Goal: Task Accomplishment & Management: Complete application form

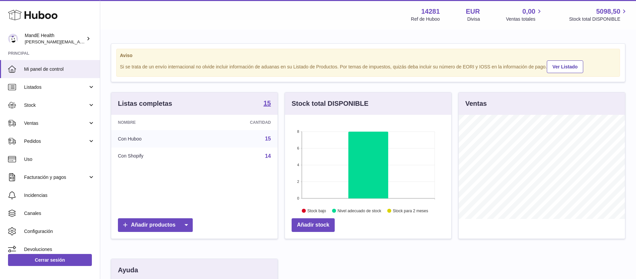
scroll to position [104, 166]
click at [77, 145] on link "Pedidos" at bounding box center [50, 141] width 100 height 18
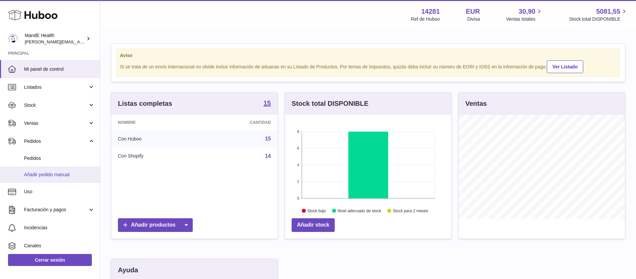
click at [62, 171] on link "Añadir pedido manual" at bounding box center [50, 175] width 100 height 16
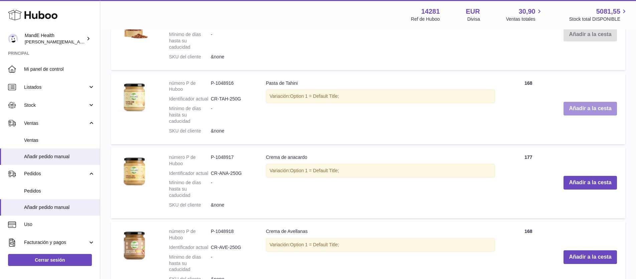
click at [576, 107] on button "Añadir a la cesta" at bounding box center [590, 109] width 53 height 14
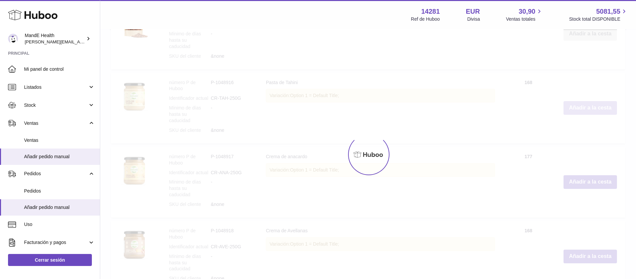
scroll to position [494, 0]
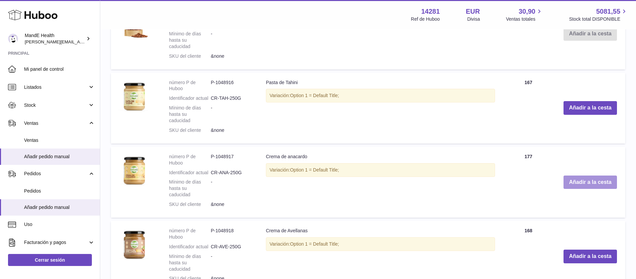
click at [581, 179] on button "Añadir a la cesta" at bounding box center [590, 183] width 53 height 14
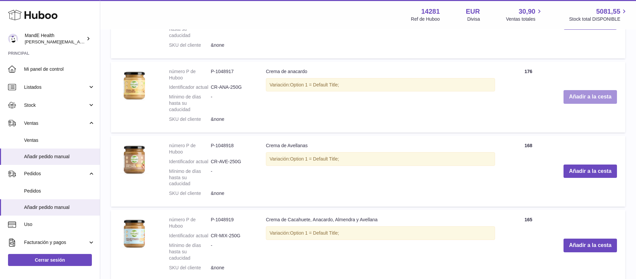
scroll to position [632, 0]
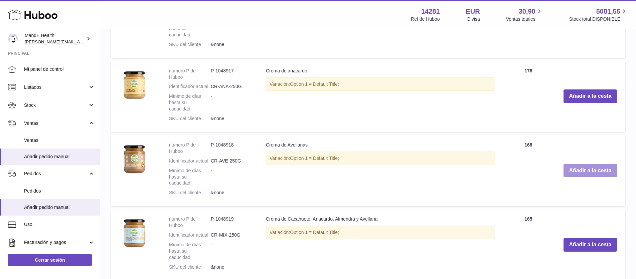
click at [579, 168] on button "Añadir a la cesta" at bounding box center [590, 171] width 53 height 14
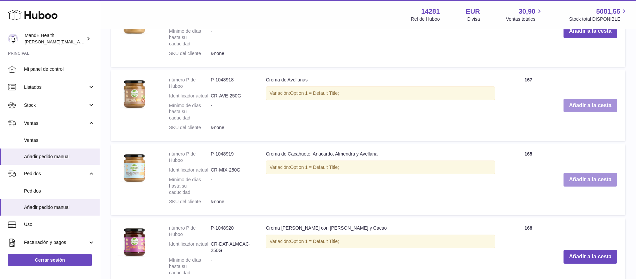
scroll to position [751, 0]
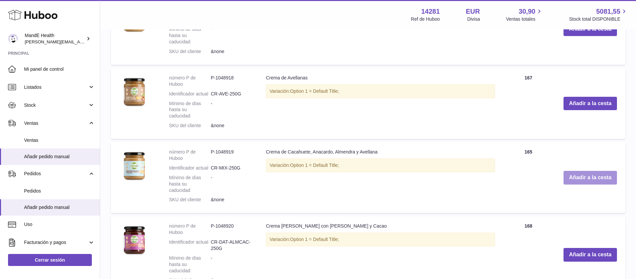
click at [579, 172] on button "Añadir a la cesta" at bounding box center [590, 178] width 53 height 14
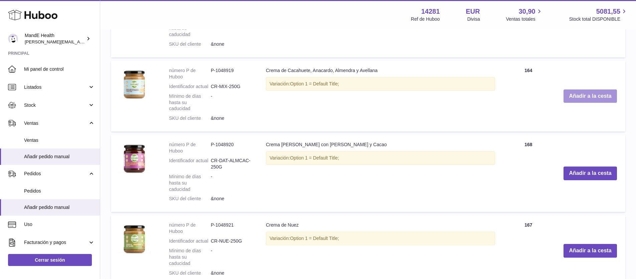
scroll to position [887, 0]
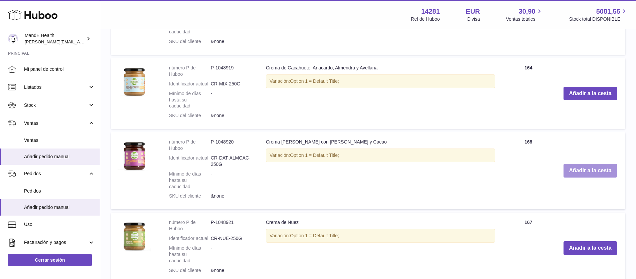
click at [579, 168] on button "Añadir a la cesta" at bounding box center [590, 171] width 53 height 14
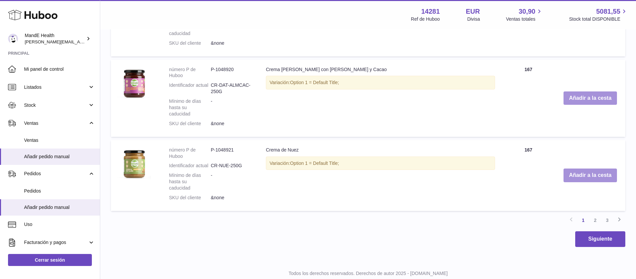
click at [579, 169] on button "Añadir a la cesta" at bounding box center [590, 176] width 53 height 14
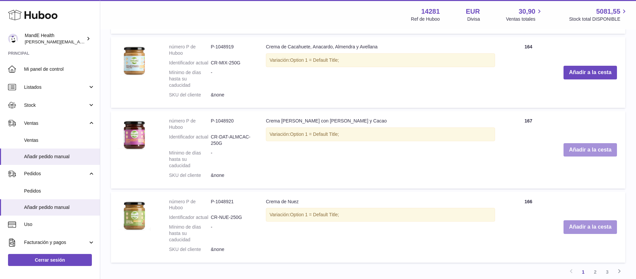
scroll to position [1066, 0]
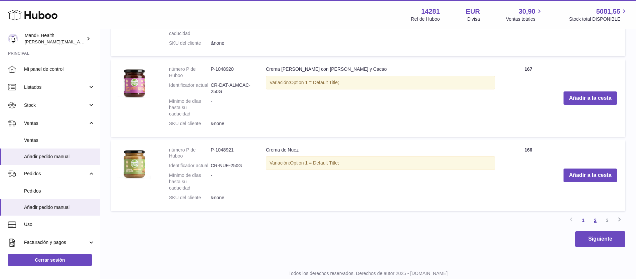
click at [594, 215] on link "2" at bounding box center [596, 221] width 12 height 12
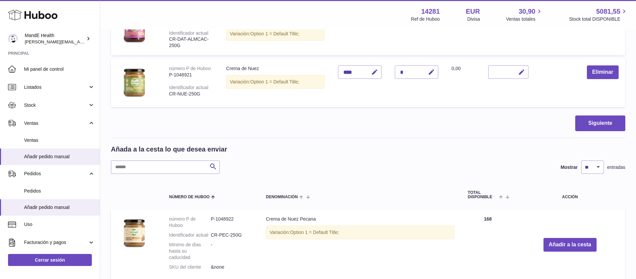
scroll to position [350, 0]
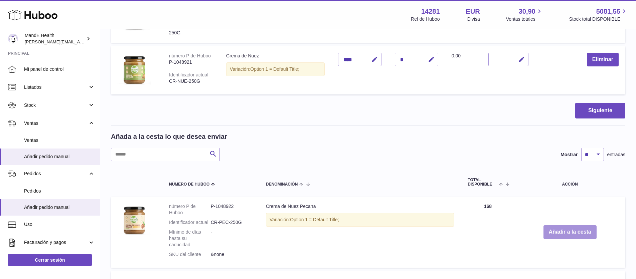
click at [559, 231] on button "Añadir a la cesta" at bounding box center [570, 233] width 53 height 14
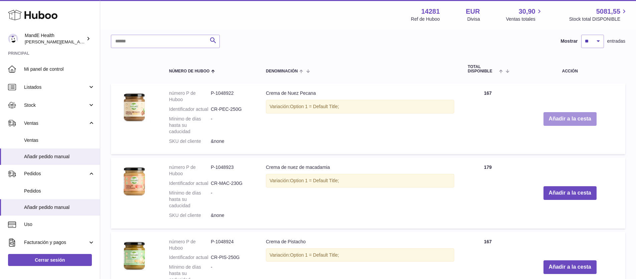
scroll to position [519, 0]
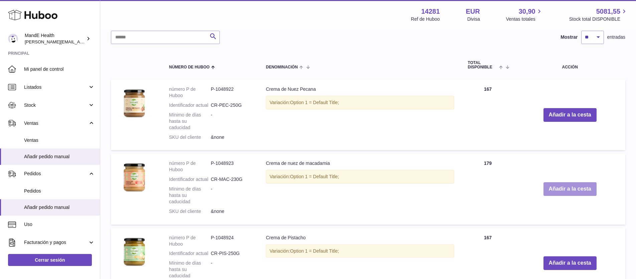
click at [566, 193] on button "Añadir a la cesta" at bounding box center [570, 190] width 53 height 14
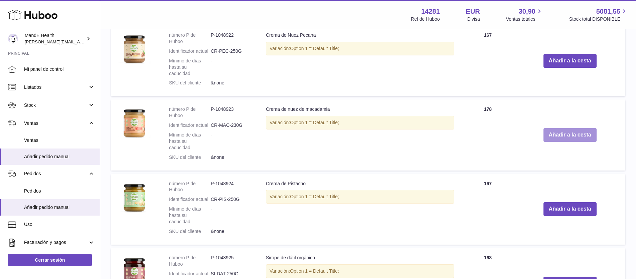
scroll to position [637, 0]
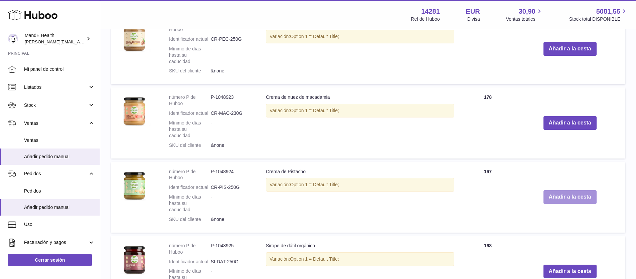
click at [566, 196] on button "Añadir a la cesta" at bounding box center [570, 198] width 53 height 14
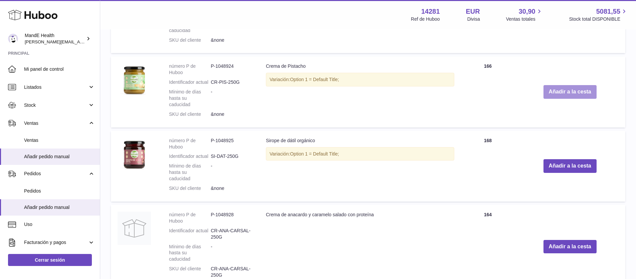
scroll to position [800, 0]
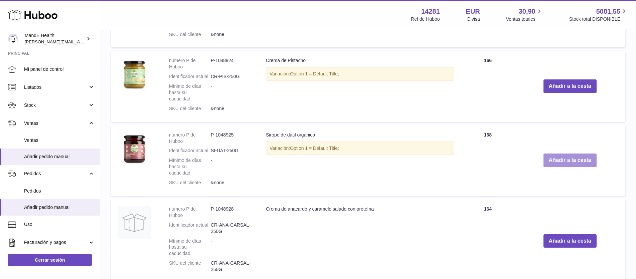
click at [564, 164] on button "Añadir a la cesta" at bounding box center [570, 161] width 53 height 14
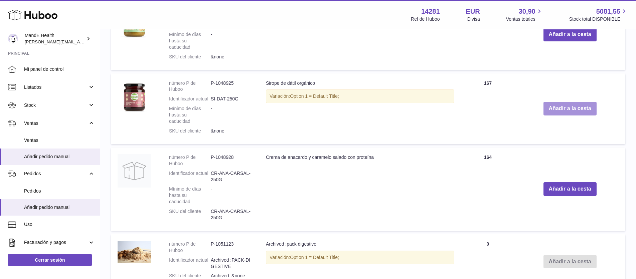
scroll to position [906, 0]
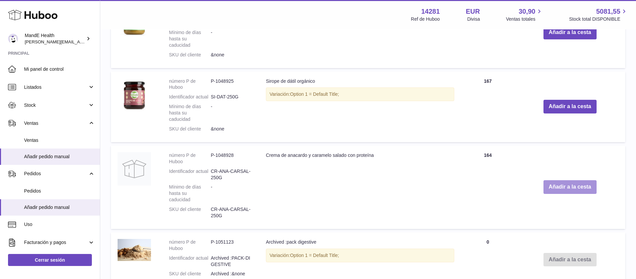
click at [564, 188] on button "Añadir a la cesta" at bounding box center [570, 188] width 53 height 14
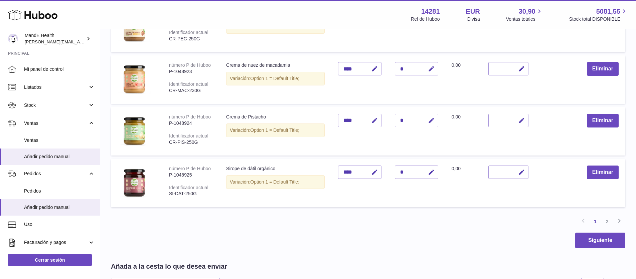
scroll to position [445, 0]
click at [608, 222] on link "2" at bounding box center [608, 221] width 12 height 12
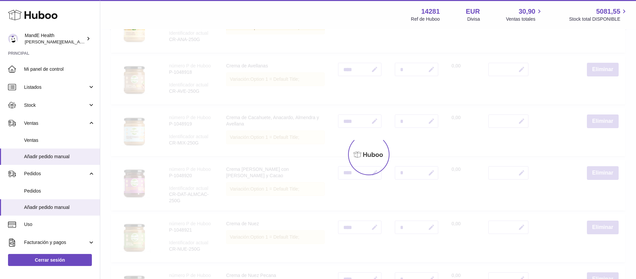
scroll to position [30, 0]
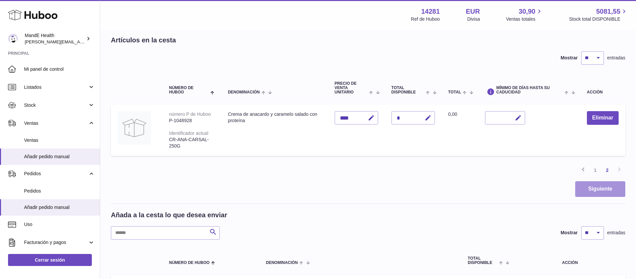
click at [593, 188] on button "Siguiente" at bounding box center [601, 190] width 50 height 16
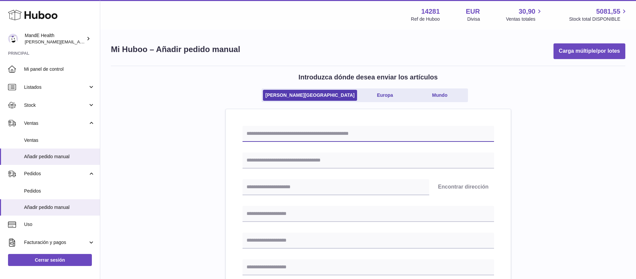
click at [332, 137] on input "text" at bounding box center [369, 134] width 252 height 16
type input "*"
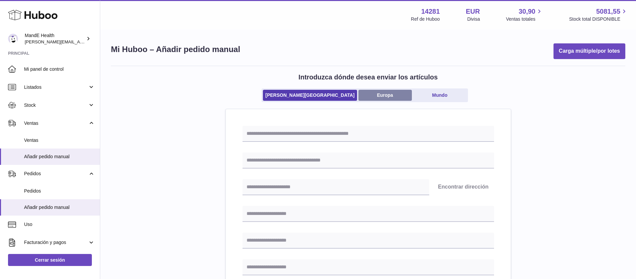
click at [369, 92] on link "Europa" at bounding box center [385, 95] width 53 height 11
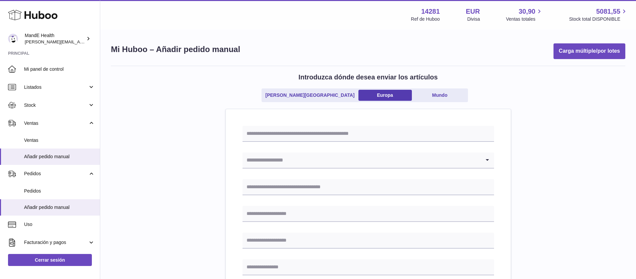
click at [305, 157] on input "Search for option" at bounding box center [362, 160] width 238 height 15
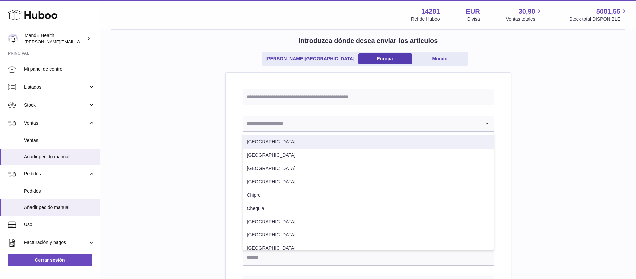
scroll to position [38, 0]
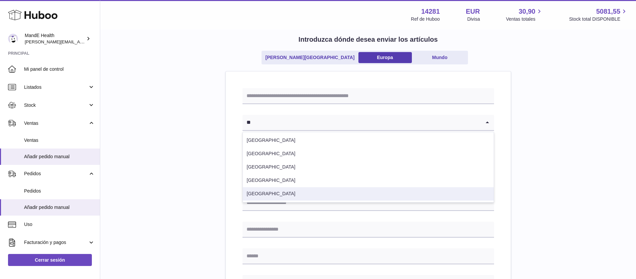
click at [283, 189] on li "España" at bounding box center [368, 194] width 251 height 13
type input "**"
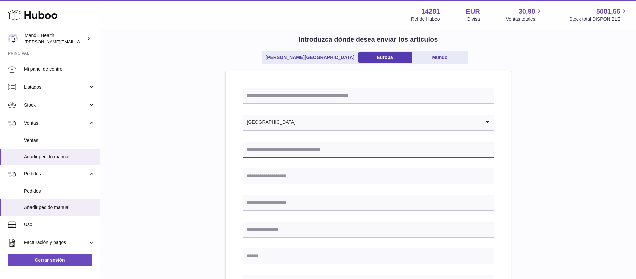
click at [278, 153] on input "text" at bounding box center [369, 150] width 252 height 16
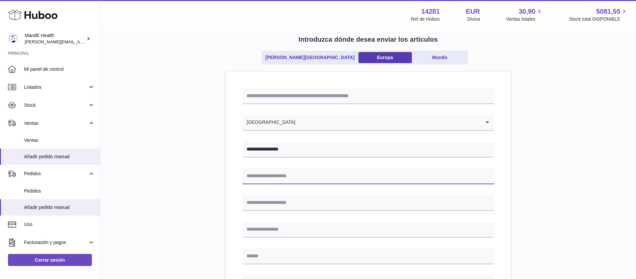
click at [281, 175] on input "text" at bounding box center [369, 176] width 252 height 16
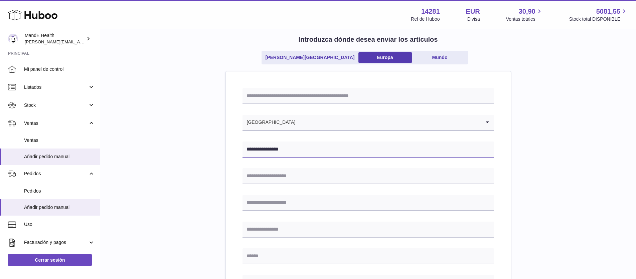
click at [260, 150] on input "**********" at bounding box center [369, 150] width 252 height 16
type input "**********"
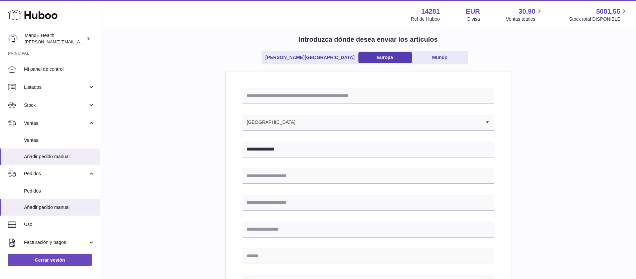
click at [278, 174] on input "text" at bounding box center [369, 176] width 252 height 16
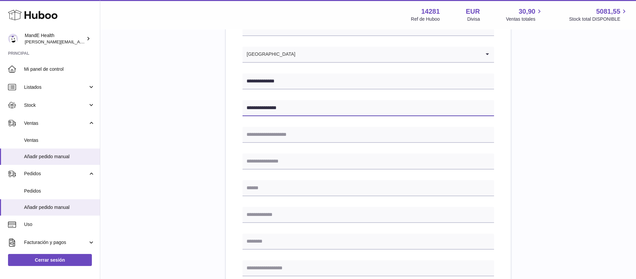
scroll to position [108, 0]
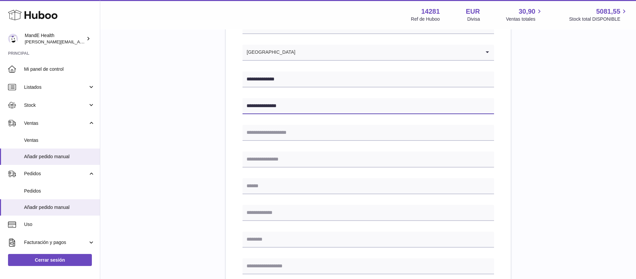
type input "**********"
click at [270, 218] on input "text" at bounding box center [369, 213] width 252 height 16
type input "*****"
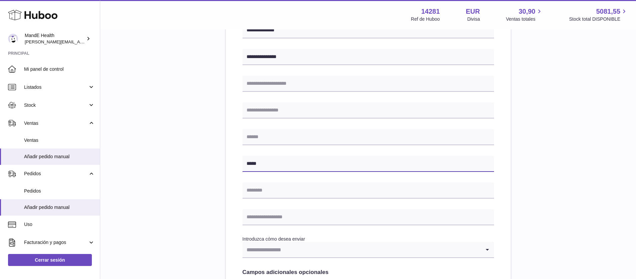
scroll to position [161, 0]
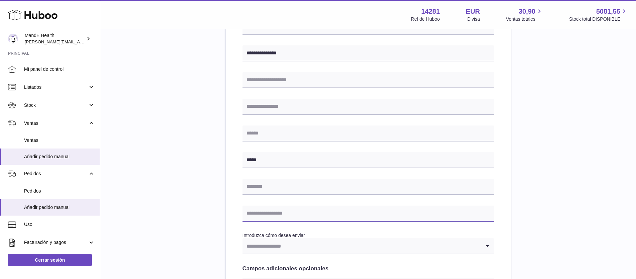
click at [280, 213] on input "text" at bounding box center [369, 214] width 252 height 16
type input "**********"
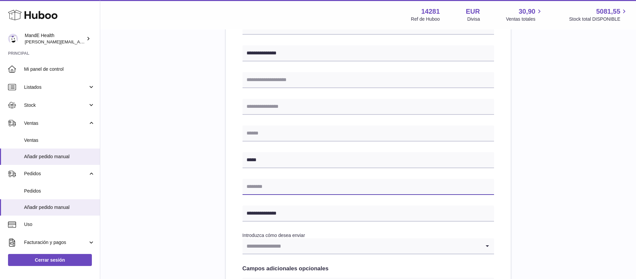
click at [276, 188] on input "text" at bounding box center [369, 187] width 252 height 16
type input "*********"
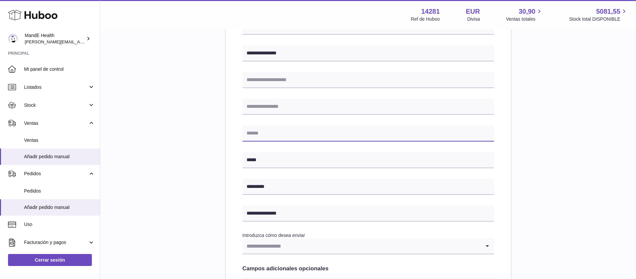
click at [290, 139] on input "text" at bounding box center [369, 134] width 252 height 16
type input "*********"
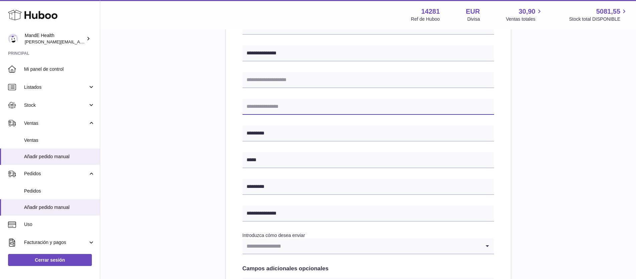
click at [292, 108] on input "text" at bounding box center [369, 107] width 252 height 16
type input "*********"
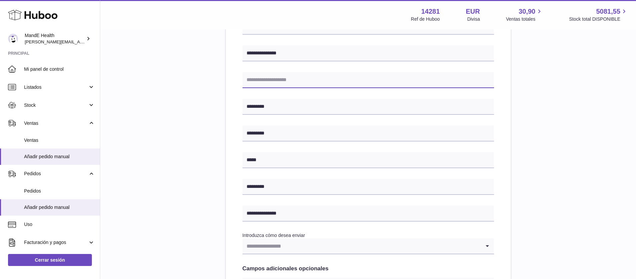
click at [290, 82] on input "text" at bounding box center [369, 80] width 252 height 16
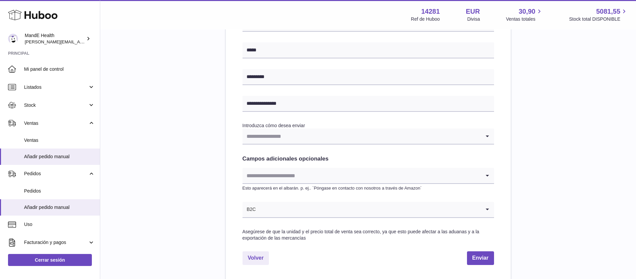
scroll to position [273, 0]
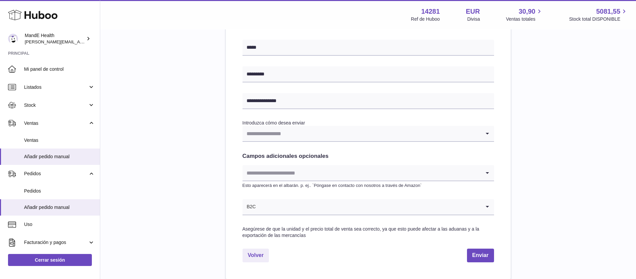
type input "***"
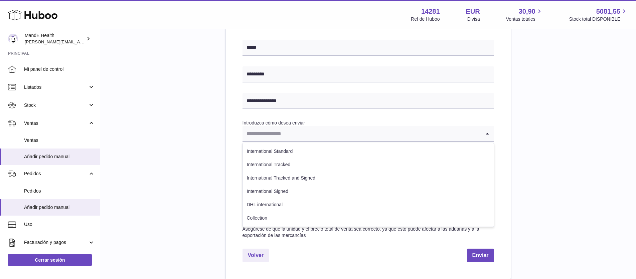
click at [298, 136] on input "Search for option" at bounding box center [362, 133] width 238 height 15
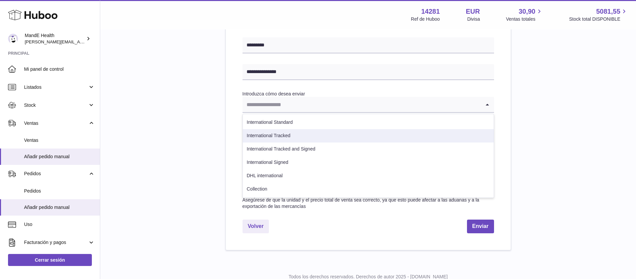
scroll to position [302, 0]
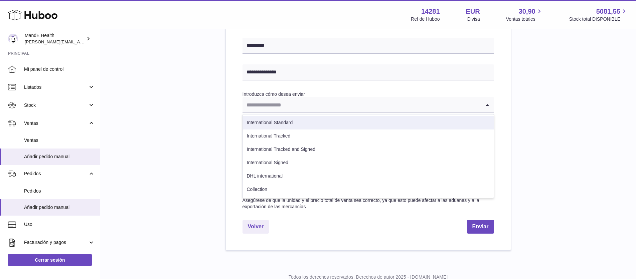
click at [313, 87] on div "**********" at bounding box center [369, 17] width 252 height 386
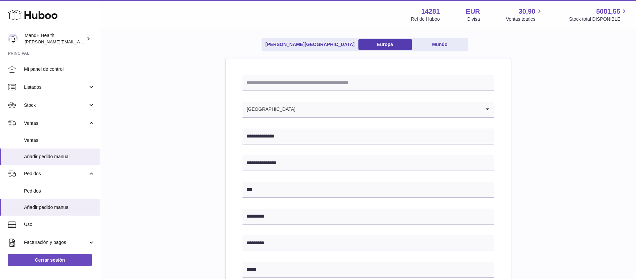
scroll to position [49, 0]
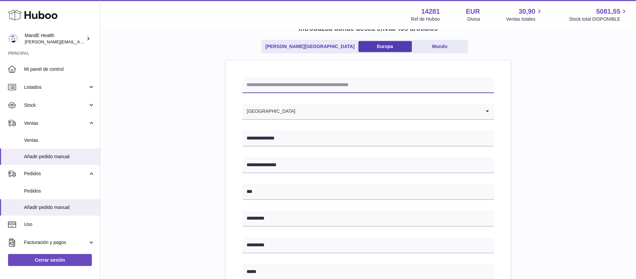
click at [349, 86] on input "text" at bounding box center [369, 85] width 252 height 16
type input "*****"
click at [553, 91] on div "**********" at bounding box center [368, 260] width 515 height 487
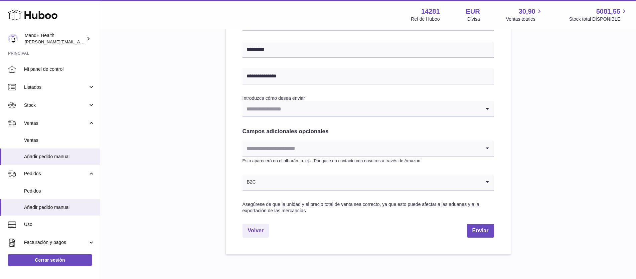
scroll to position [299, 0]
click at [365, 144] on input "Search for option" at bounding box center [362, 147] width 238 height 15
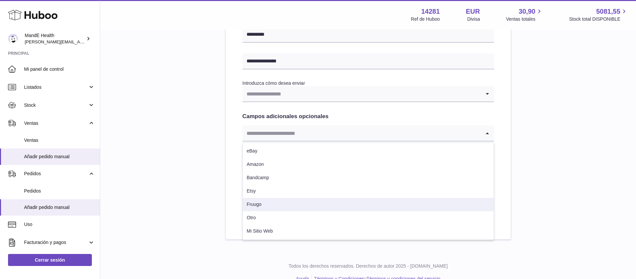
scroll to position [315, 0]
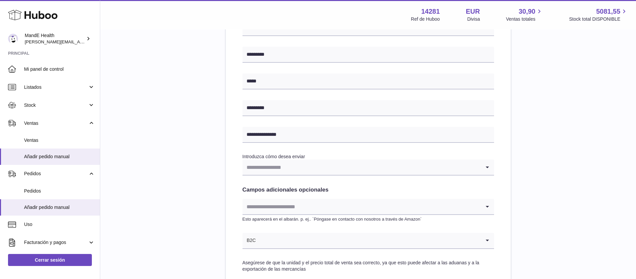
scroll to position [246, 0]
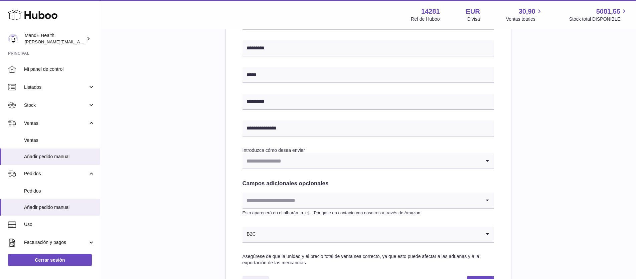
click at [403, 163] on input "Search for option" at bounding box center [362, 160] width 238 height 15
click at [522, 141] on div "**********" at bounding box center [368, 63] width 515 height 487
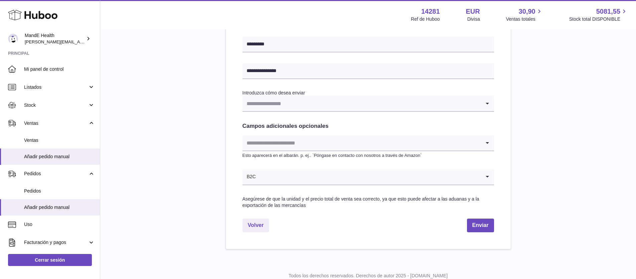
scroll to position [305, 0]
click at [479, 221] on button "Enviar" at bounding box center [480, 225] width 27 height 14
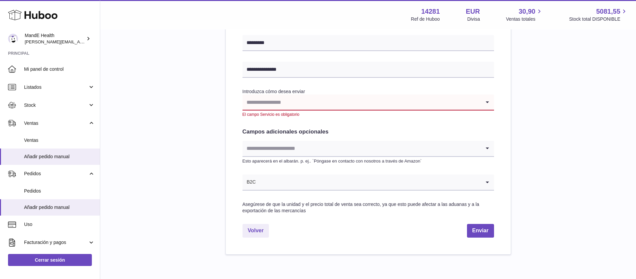
click at [337, 107] on input "Search for option" at bounding box center [362, 102] width 238 height 15
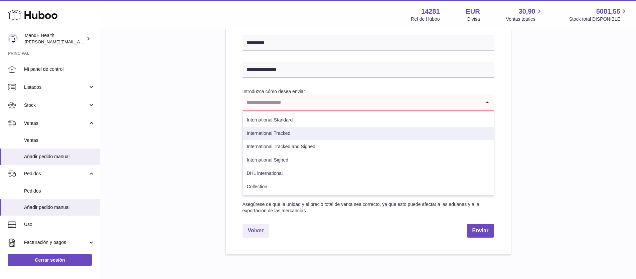
click at [328, 131] on li "International Tracked" at bounding box center [368, 133] width 251 height 13
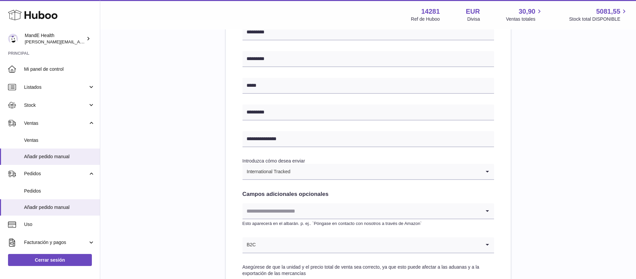
scroll to position [236, 0]
click at [301, 173] on input "Search for option" at bounding box center [386, 170] width 190 height 15
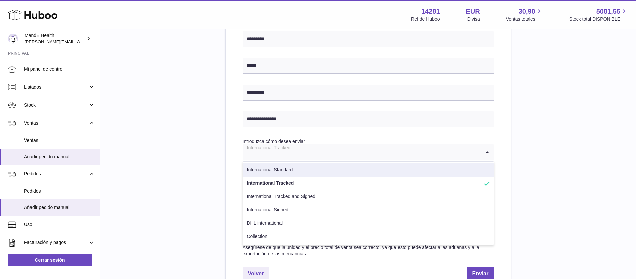
scroll to position [258, 0]
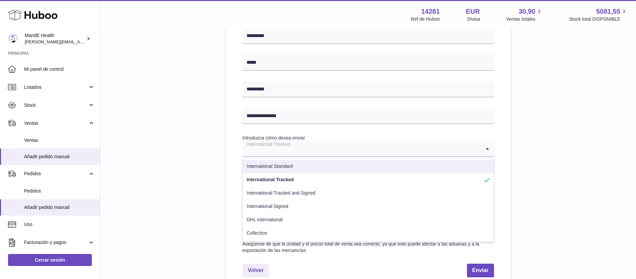
click at [290, 170] on li "International Standard" at bounding box center [368, 166] width 251 height 13
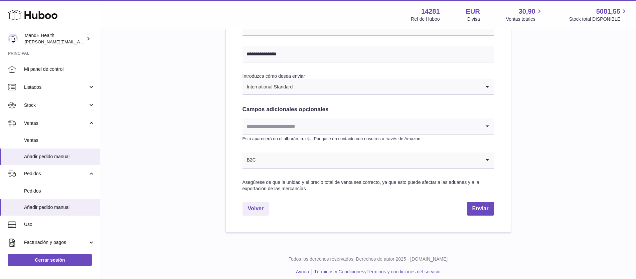
scroll to position [322, 0]
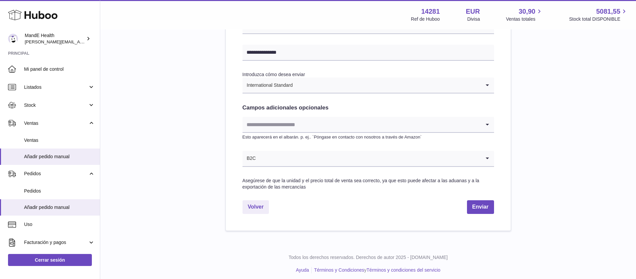
click at [295, 89] on input "Search for option" at bounding box center [387, 85] width 188 height 15
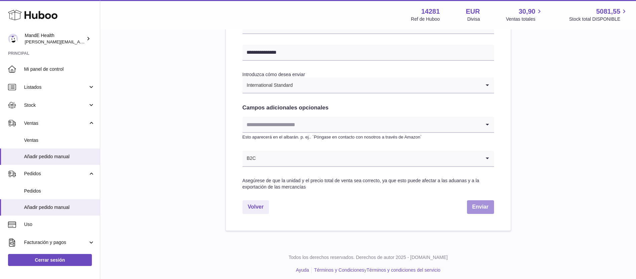
click at [480, 211] on button "Enviar" at bounding box center [480, 208] width 27 height 14
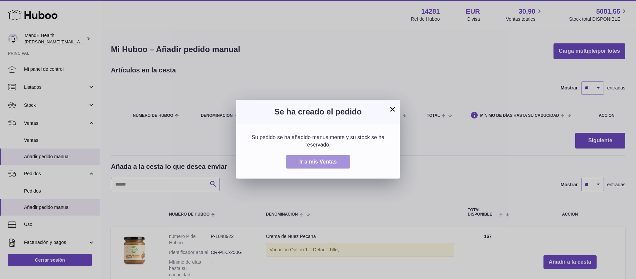
click at [327, 164] on span "Ir a mis Ventas" at bounding box center [318, 162] width 37 height 6
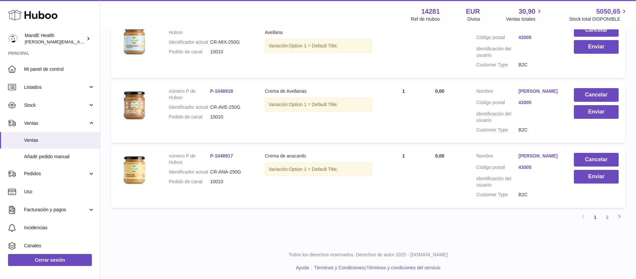
scroll to position [608, 0]
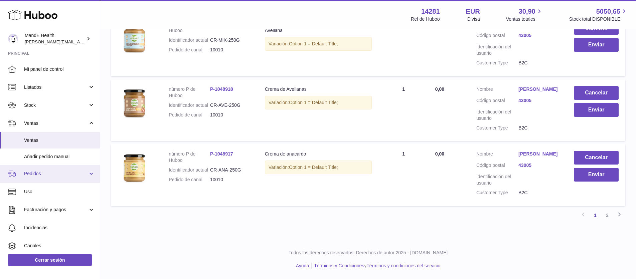
click at [39, 169] on link "Pedidos" at bounding box center [50, 174] width 100 height 18
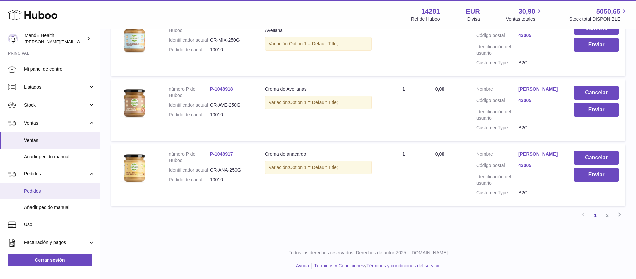
click at [34, 189] on span "Pedidos" at bounding box center [59, 191] width 71 height 6
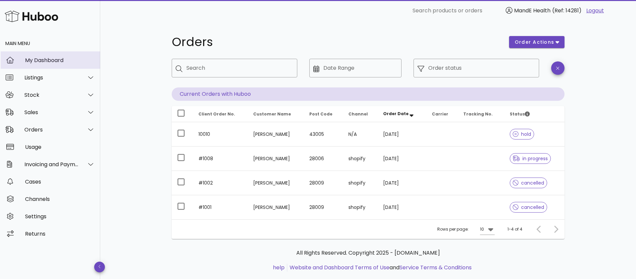
click at [33, 63] on div "My Dashboard" at bounding box center [60, 60] width 70 height 6
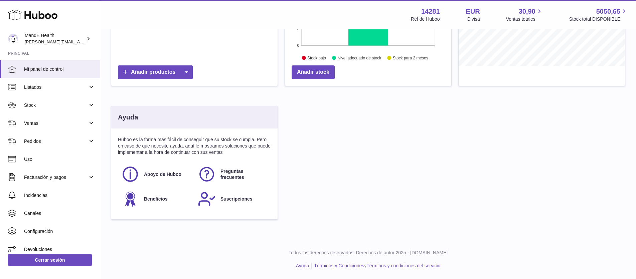
scroll to position [104, 166]
click at [42, 138] on span "Pedidos" at bounding box center [56, 141] width 64 height 6
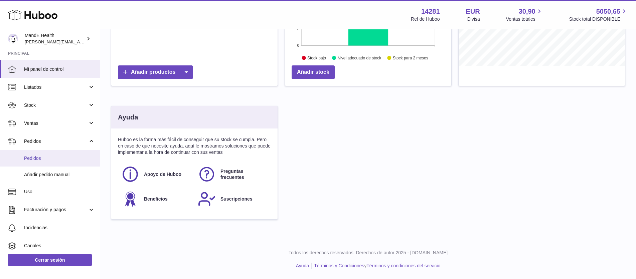
click at [47, 157] on span "Pedidos" at bounding box center [59, 158] width 71 height 6
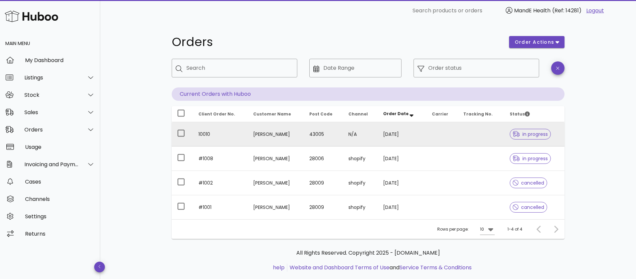
click at [523, 134] on span "in progress" at bounding box center [530, 134] width 35 height 5
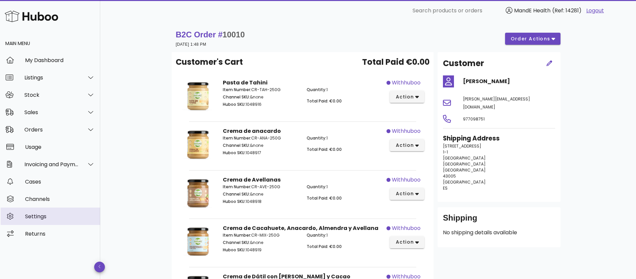
click at [29, 222] on div "Settings" at bounding box center [60, 217] width 70 height 14
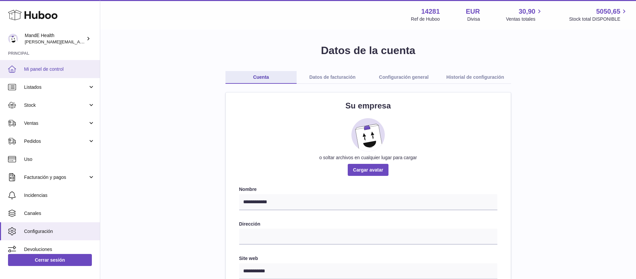
click at [72, 76] on link "Mi panel de control" at bounding box center [50, 69] width 100 height 18
